Goal: Find specific page/section: Find specific page/section

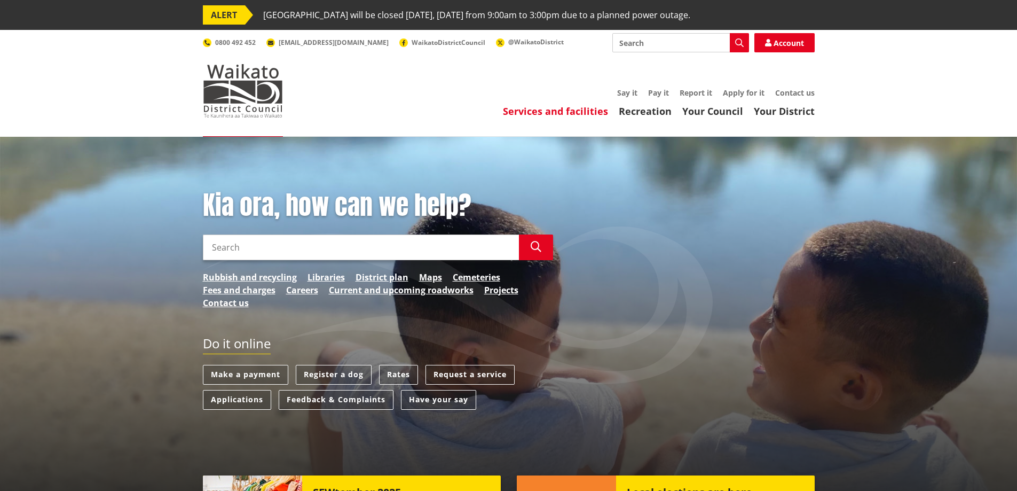
click at [544, 108] on link "Services and facilities" at bounding box center [555, 111] width 105 height 13
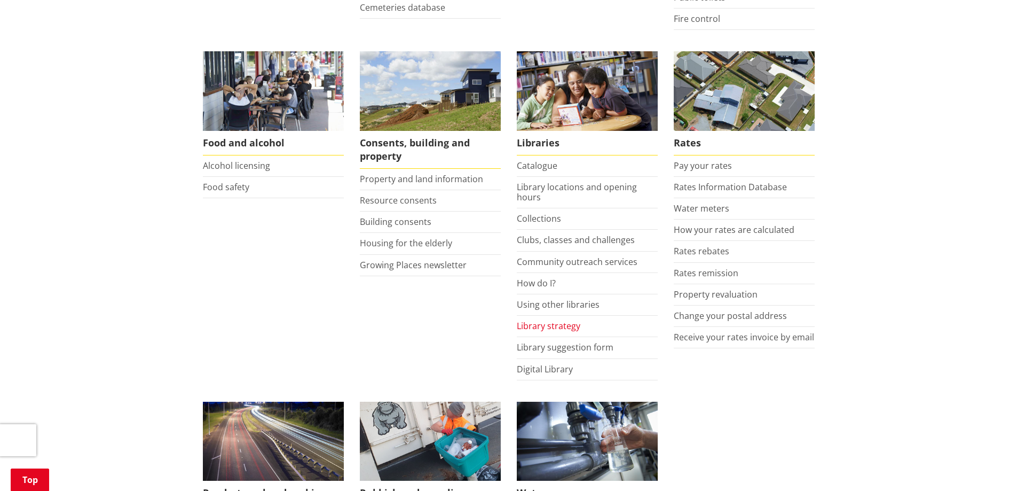
scroll to position [641, 0]
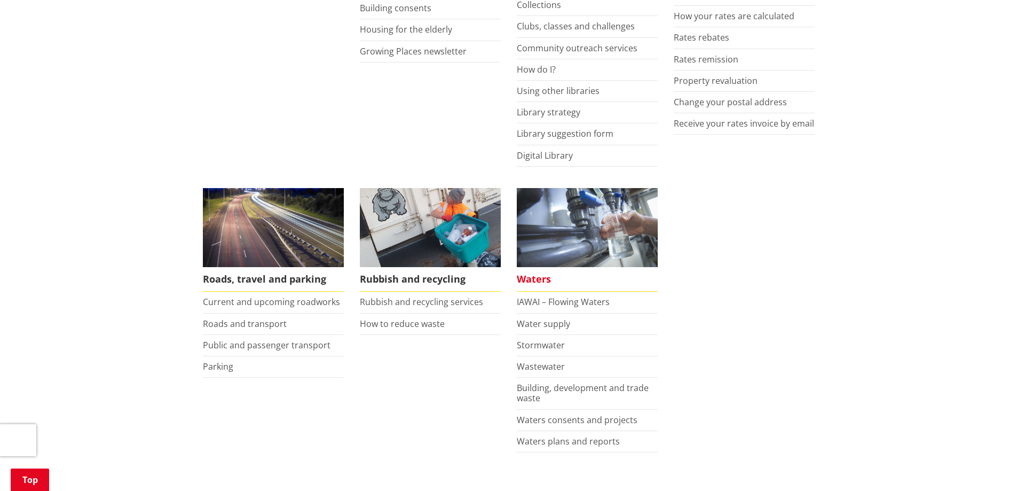
click at [555, 242] on img at bounding box center [587, 228] width 141 height 80
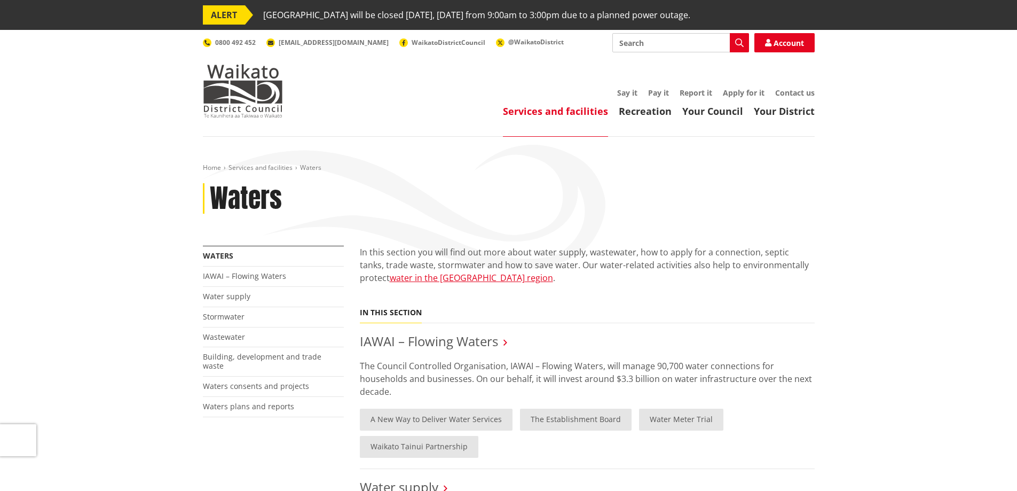
click at [640, 49] on input "Search" at bounding box center [681, 42] width 137 height 19
click at [648, 58] on div "Maps" at bounding box center [681, 62] width 136 height 19
type input "Maps"
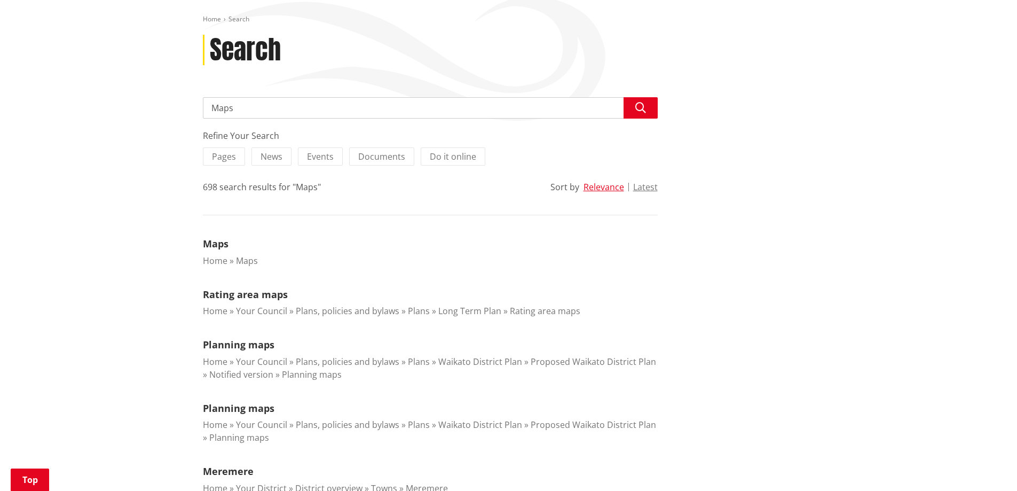
scroll to position [160, 0]
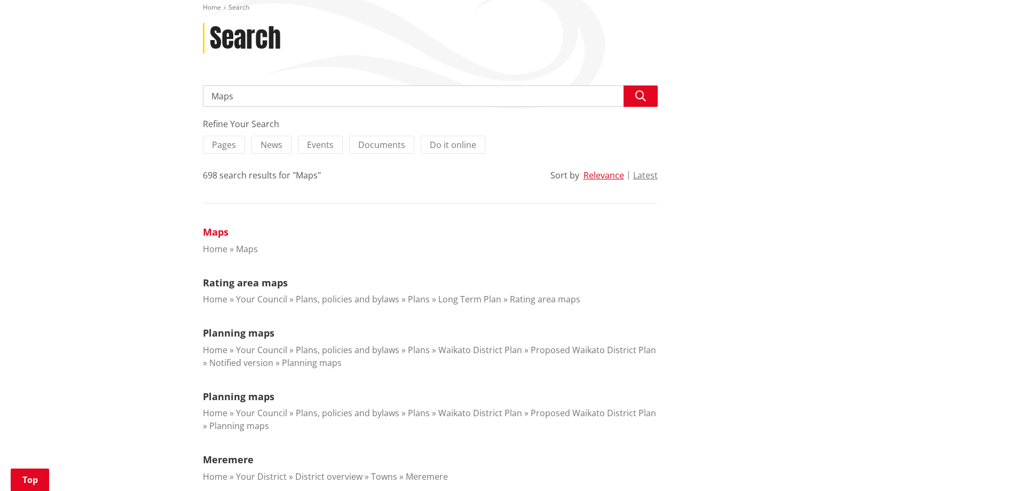
click at [211, 233] on link "Maps" at bounding box center [216, 231] width 26 height 13
